Goal: Check status: Check status

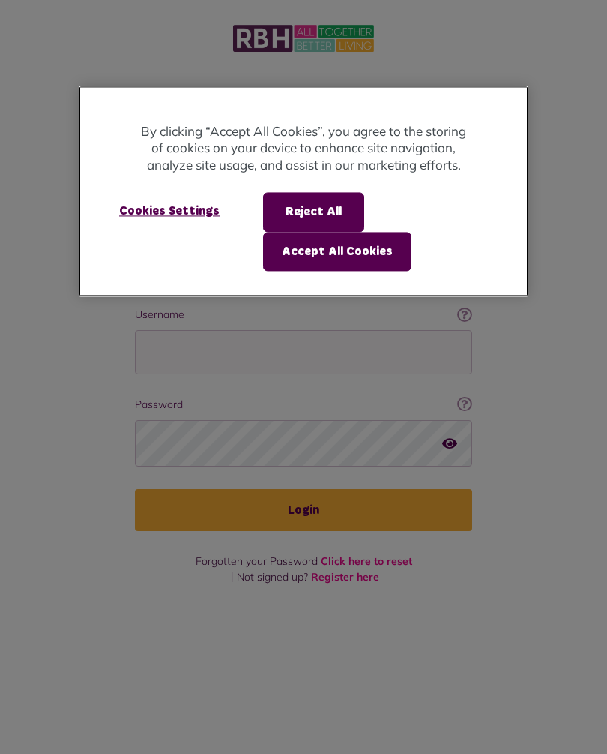
click at [353, 251] on button "Accept All Cookies" at bounding box center [337, 251] width 148 height 39
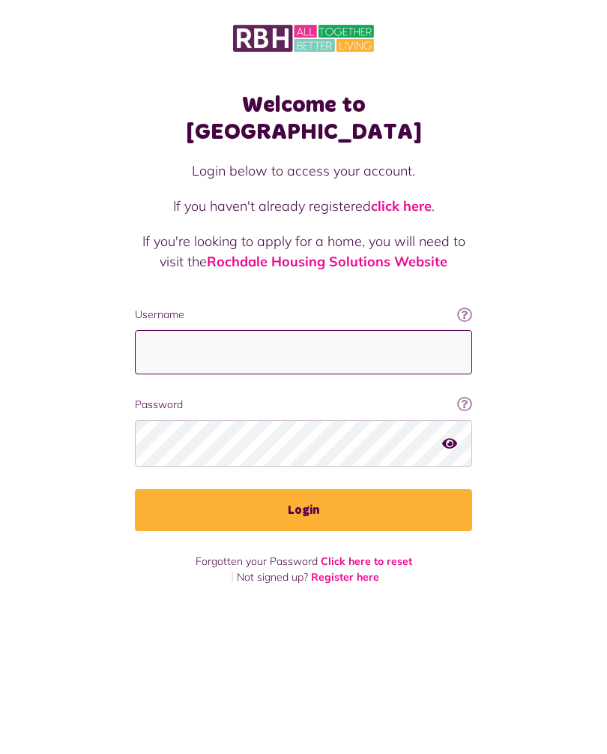
click at [261, 330] on input "Username" at bounding box center [303, 352] width 337 height 44
type input "**********"
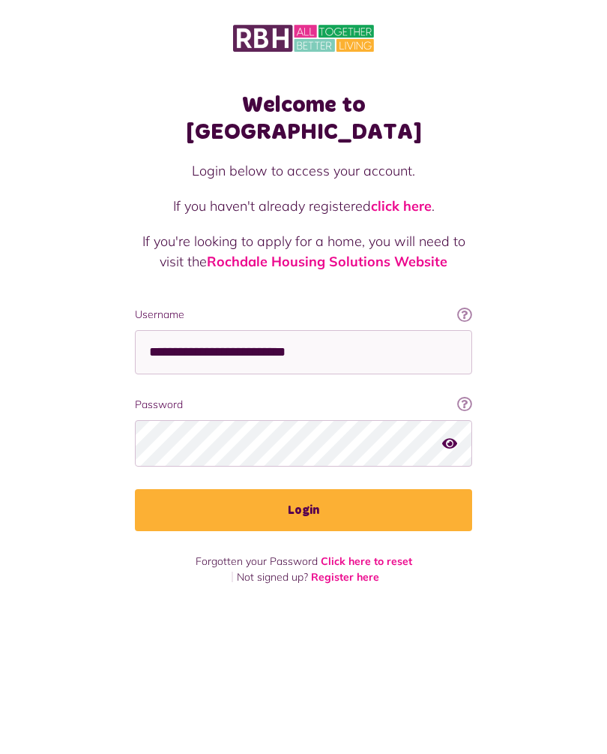
click at [301, 494] on button "Login" at bounding box center [303, 510] width 337 height 42
click at [334, 493] on button "Login" at bounding box center [303, 510] width 337 height 42
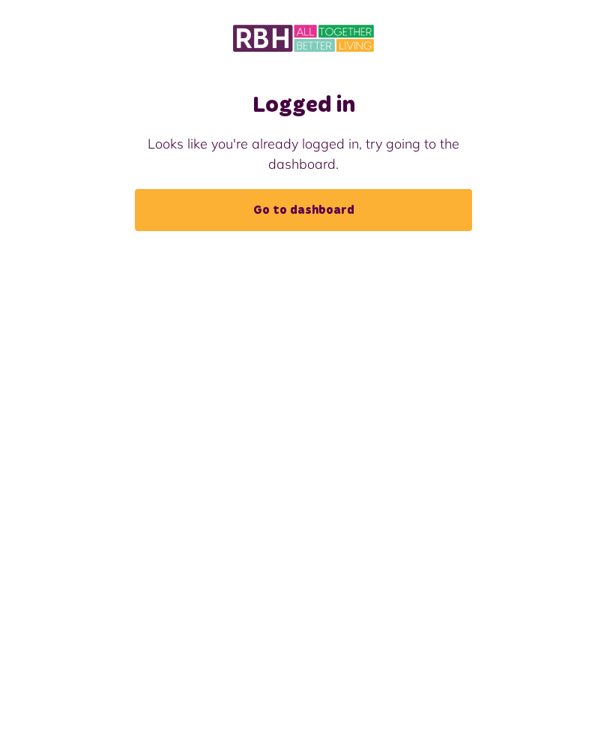
click at [325, 219] on link "Go to dashboard" at bounding box center [303, 210] width 337 height 42
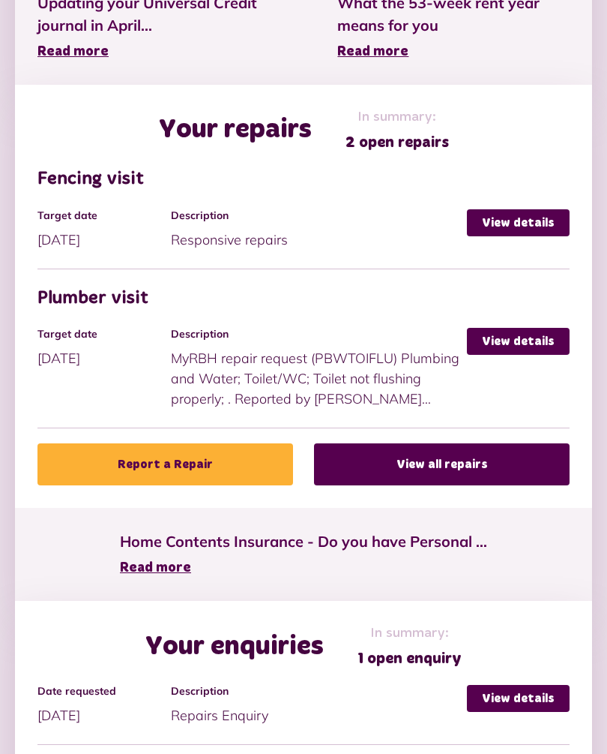
scroll to position [753, 0]
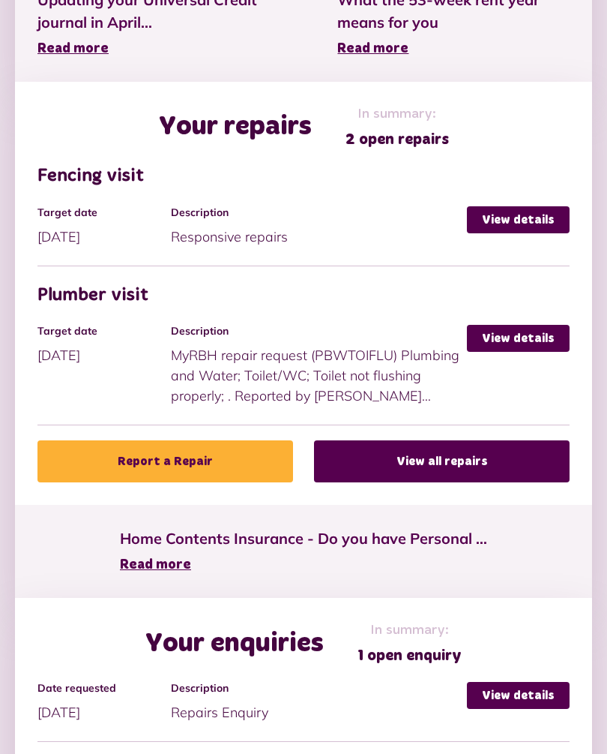
click at [462, 472] on link "View all repairs" at bounding box center [442, 461] width 256 height 42
click at [456, 440] on link "View all repairs" at bounding box center [442, 461] width 256 height 42
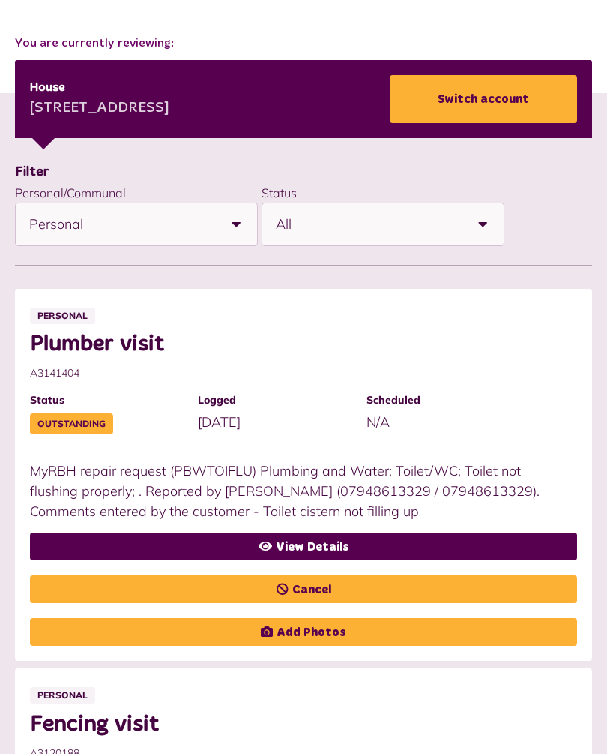
scroll to position [208, 0]
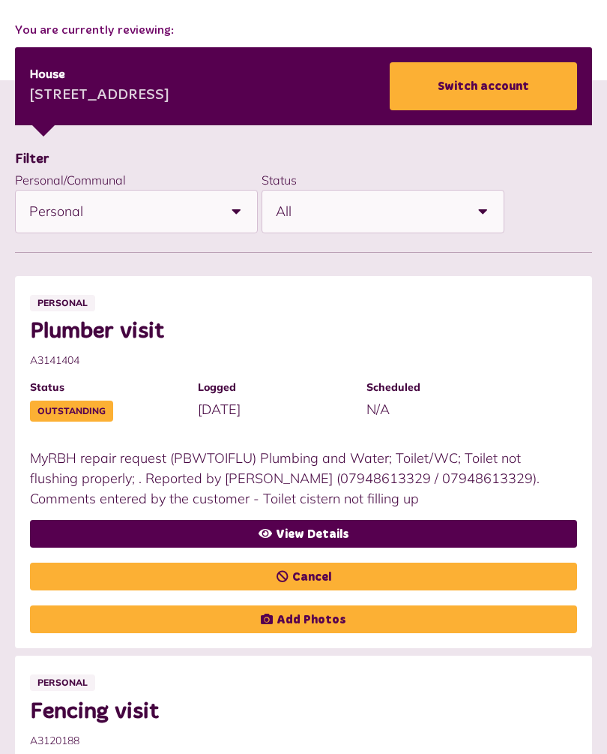
click at [328, 529] on link "View Details" at bounding box center [303, 534] width 547 height 28
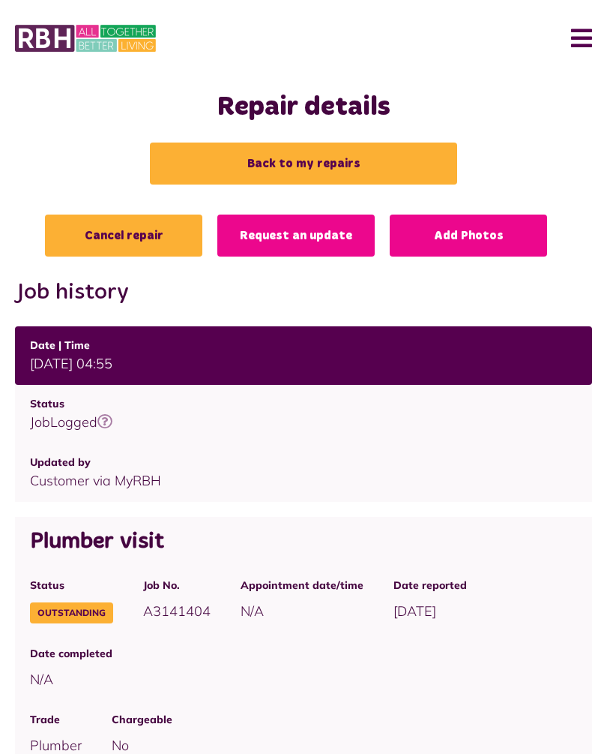
click at [580, 32] on button "Menu" at bounding box center [576, 38] width 32 height 46
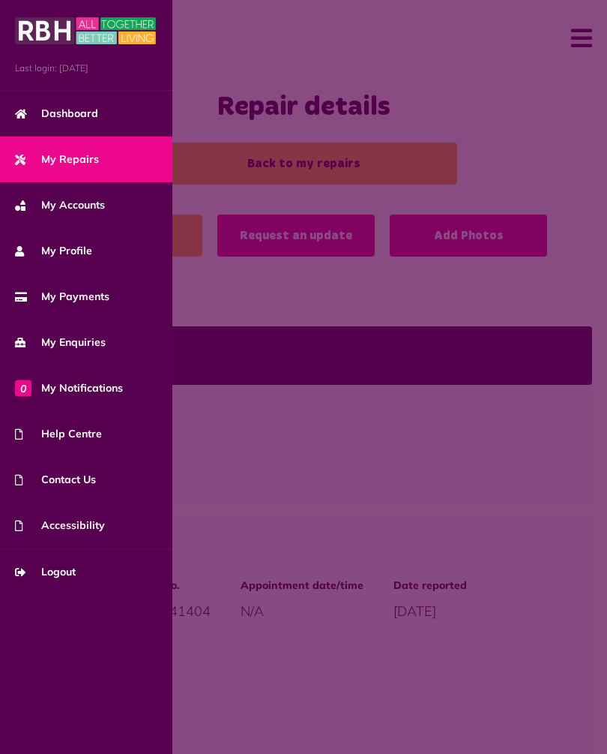
click at [94, 575] on link "Logout" at bounding box center [86, 572] width 172 height 46
